Goal: Task Accomplishment & Management: Use online tool/utility

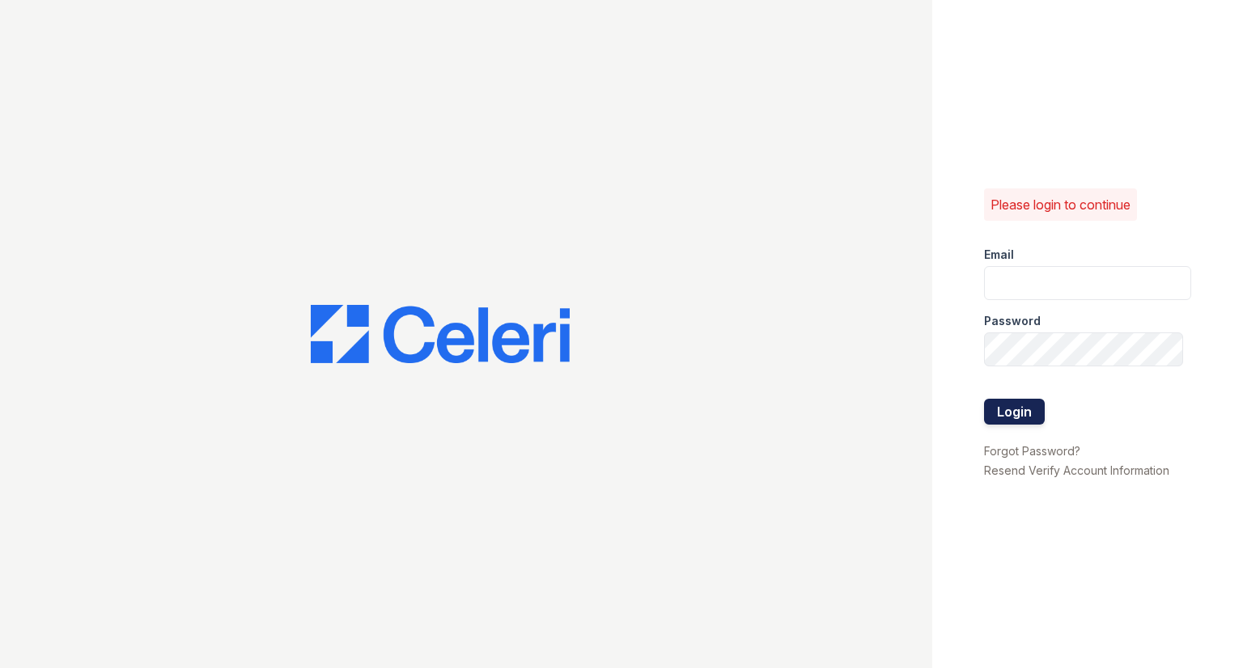
type input "[EMAIL_ADDRESS][DOMAIN_NAME]"
click at [1010, 422] on button "Login" at bounding box center [1014, 412] width 61 height 26
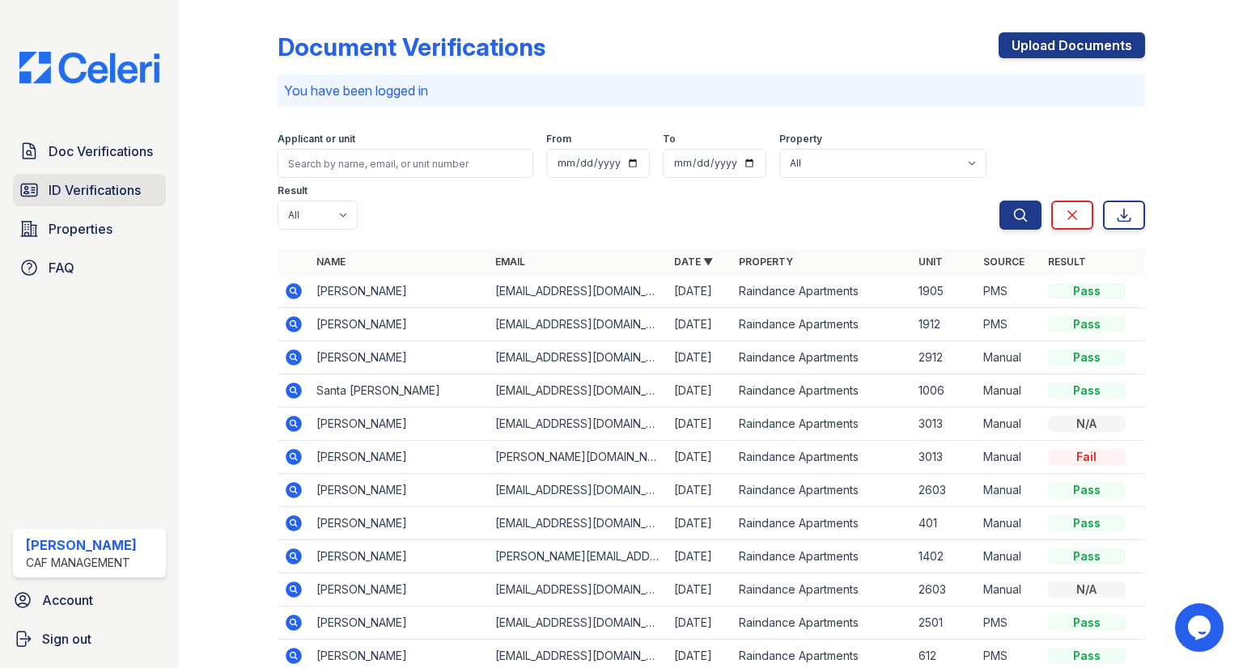
click at [151, 196] on link "ID Verifications" at bounding box center [89, 190] width 153 height 32
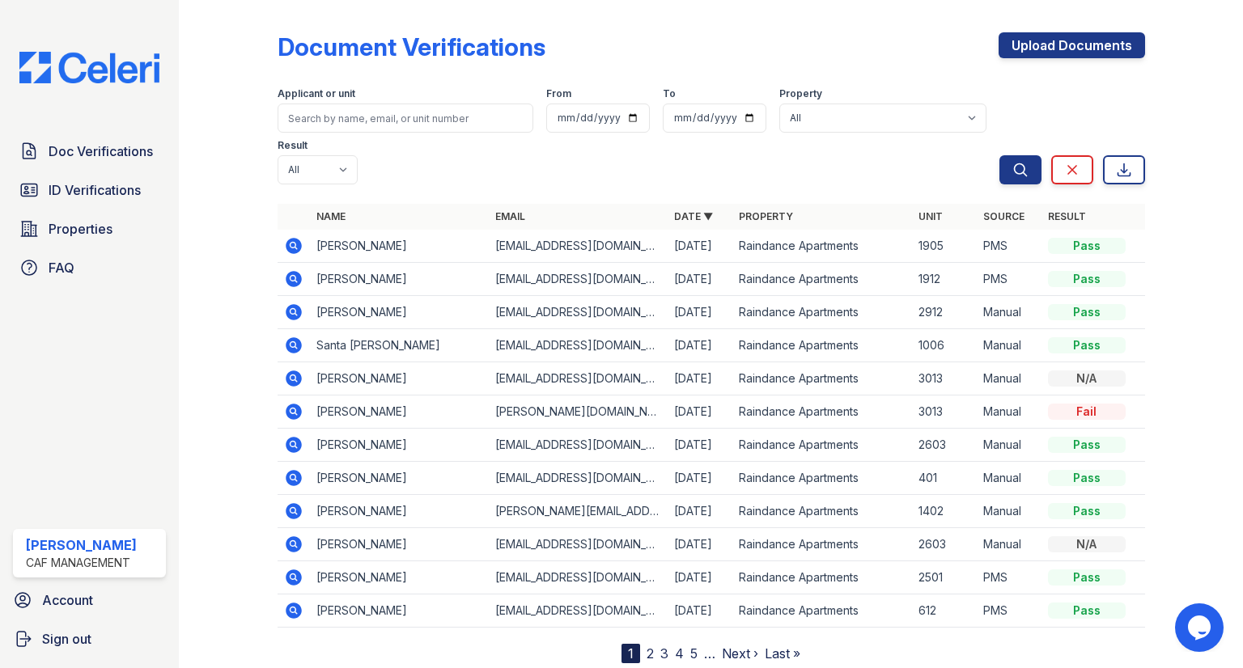
click at [95, 170] on div "Doc Verifications ID Verifications Properties FAQ" at bounding box center [89, 209] width 166 height 149
click at [83, 201] on link "ID Verifications" at bounding box center [89, 190] width 153 height 32
click at [82, 189] on span "ID Verifications" at bounding box center [95, 189] width 92 height 19
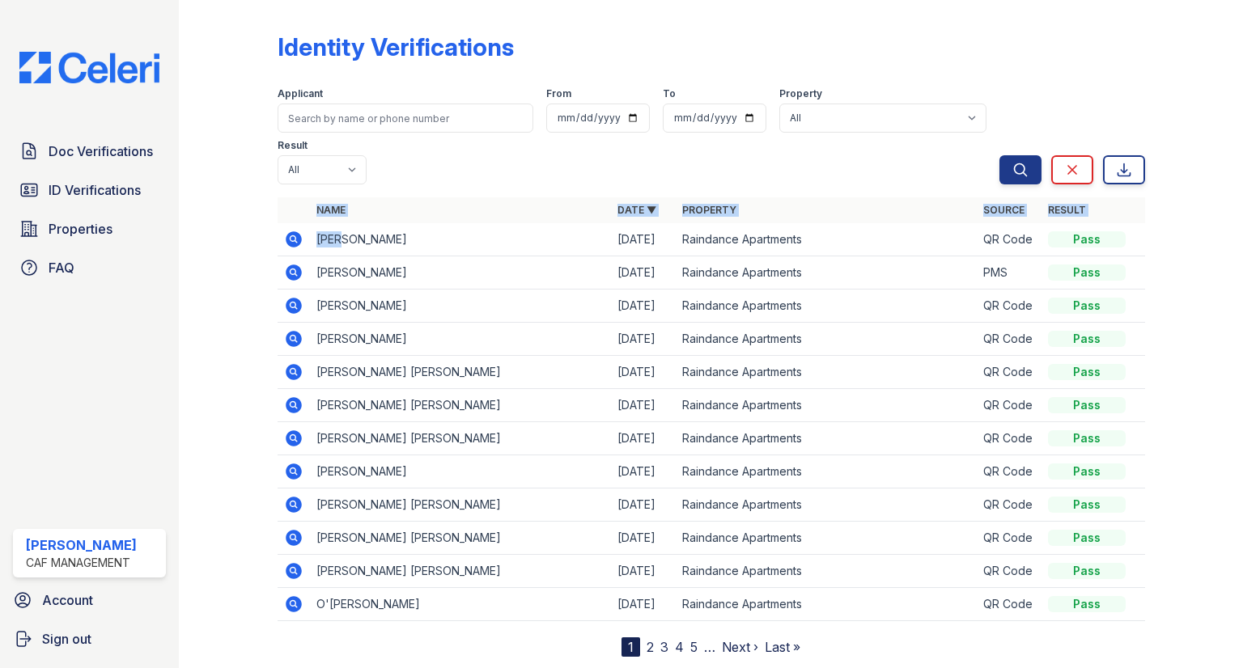
drag, startPoint x: 344, startPoint y: 195, endPoint x: 560, endPoint y: 588, distance: 448.7
click at [495, 592] on div "Name Date ▼ Property Source Result MIA NECHELLE NEWMAN 09/02/25 Raindance Apart…" at bounding box center [711, 427] width 867 height 460
click at [650, 639] on link "2" at bounding box center [650, 647] width 7 height 16
